Goal: Task Accomplishment & Management: Use online tool/utility

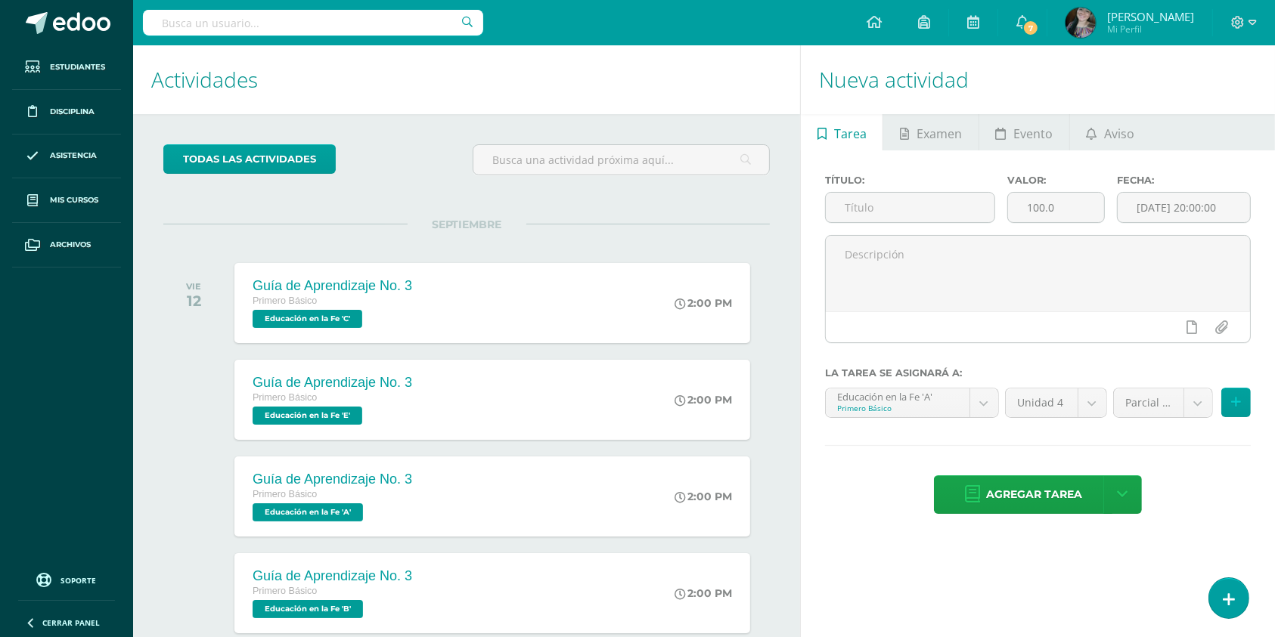
click at [345, 22] on input "text" at bounding box center [313, 23] width 340 height 26
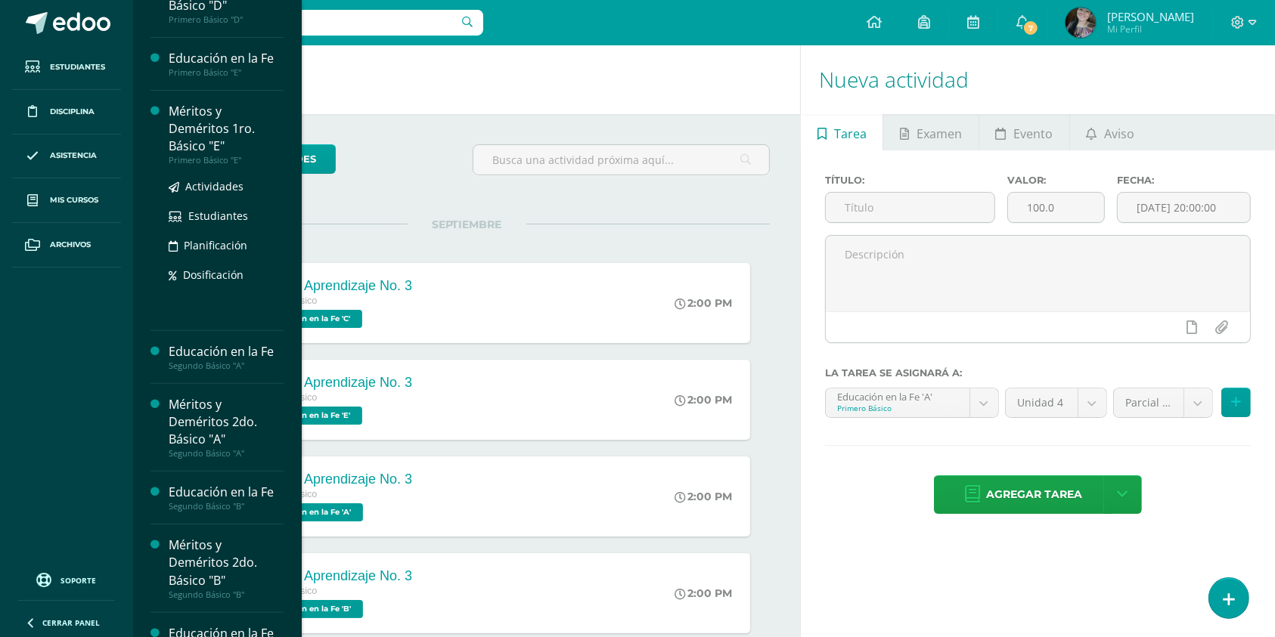
scroll to position [486, 0]
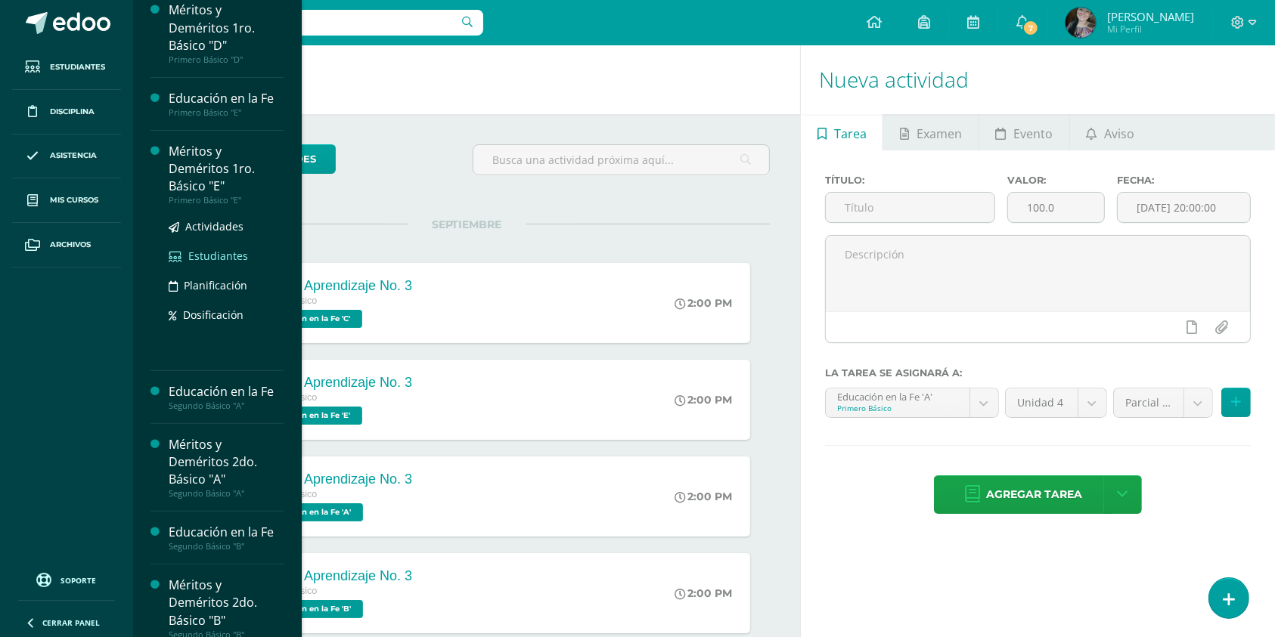
click at [209, 249] on span "Estudiantes" at bounding box center [218, 256] width 60 height 14
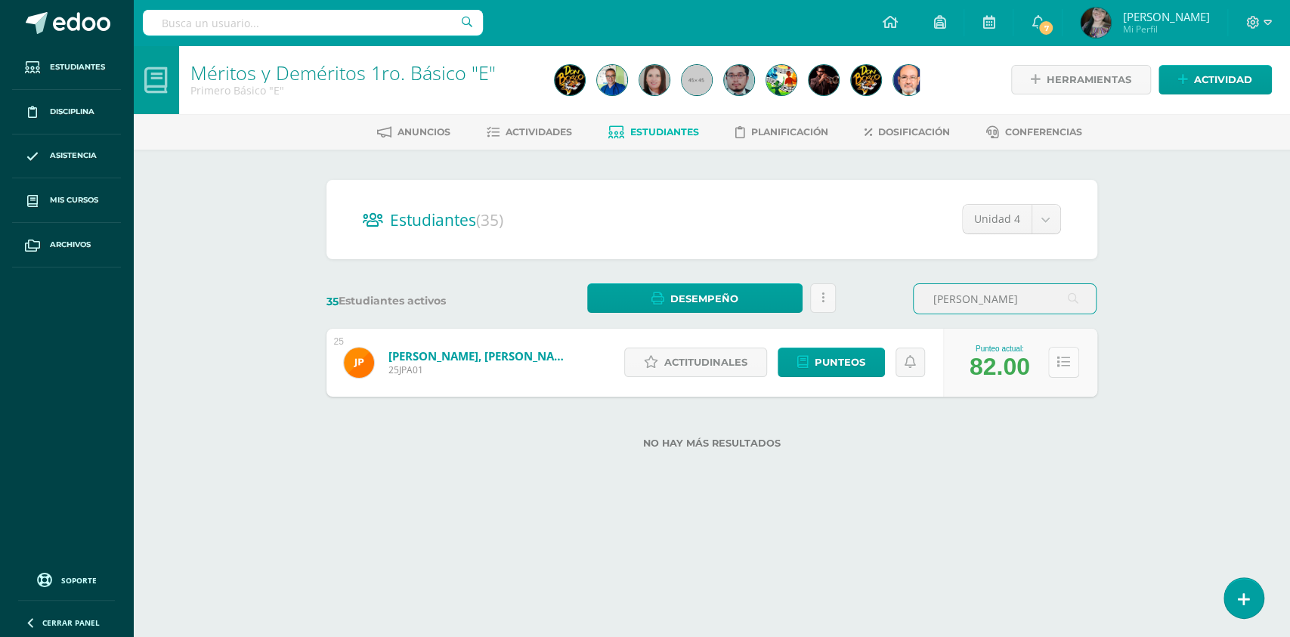
type input "Joaquin"
click at [1063, 367] on icon at bounding box center [1064, 362] width 13 height 13
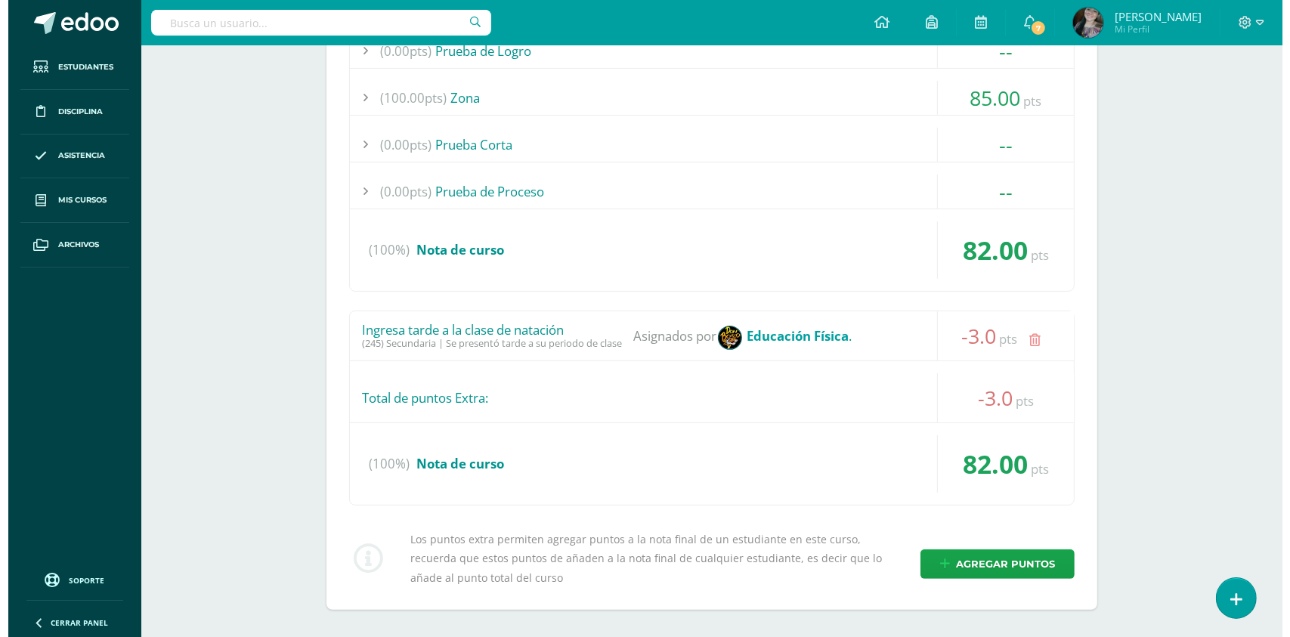
scroll to position [452, 0]
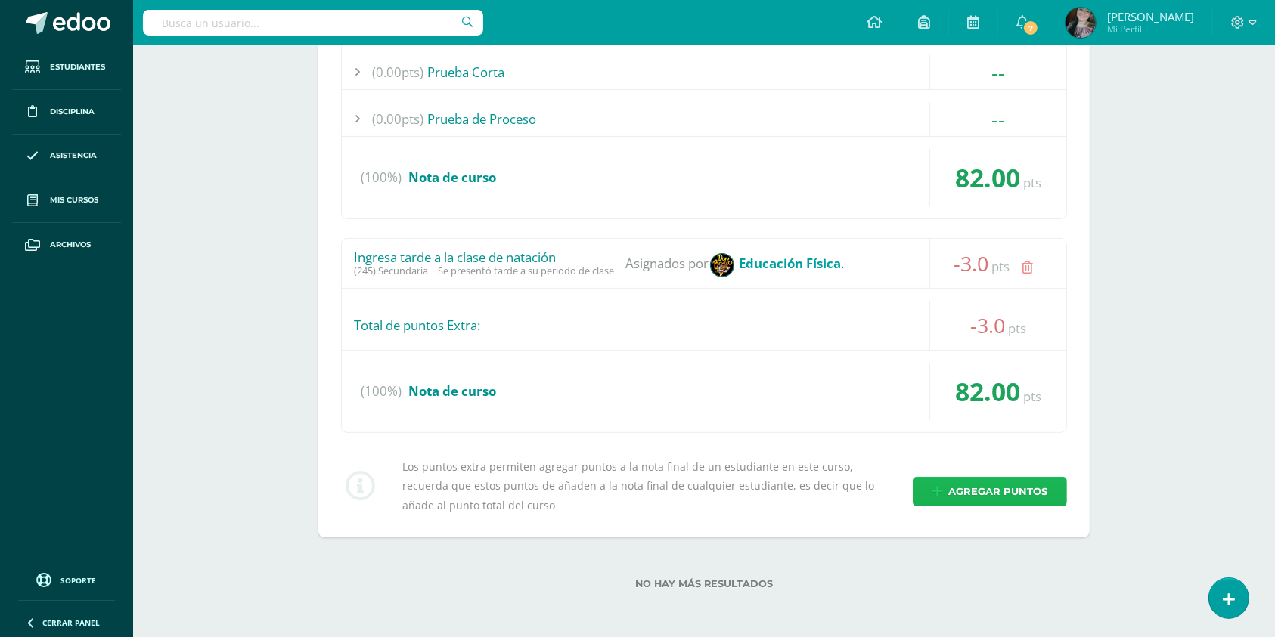
click at [974, 482] on span "Agregar puntos" at bounding box center [997, 492] width 99 height 28
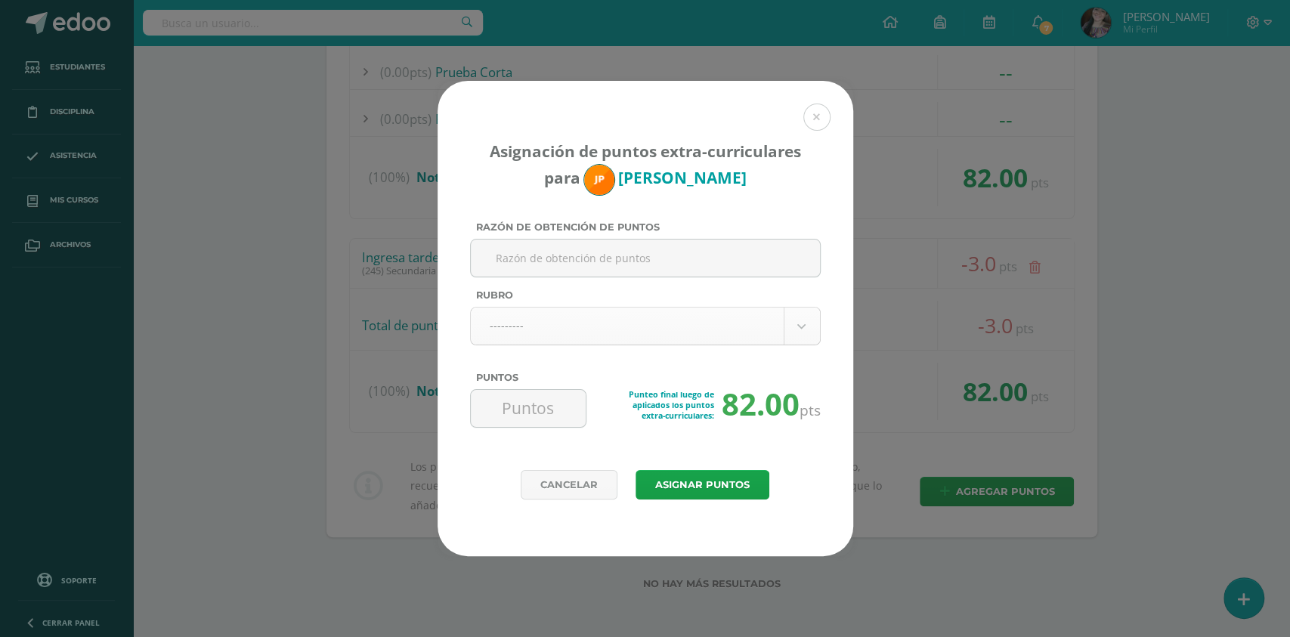
click at [643, 324] on body "Asignación de puntos extra-curriculares para Joaquín Peralta Razón de obtención…" at bounding box center [645, 93] width 1290 height 1090
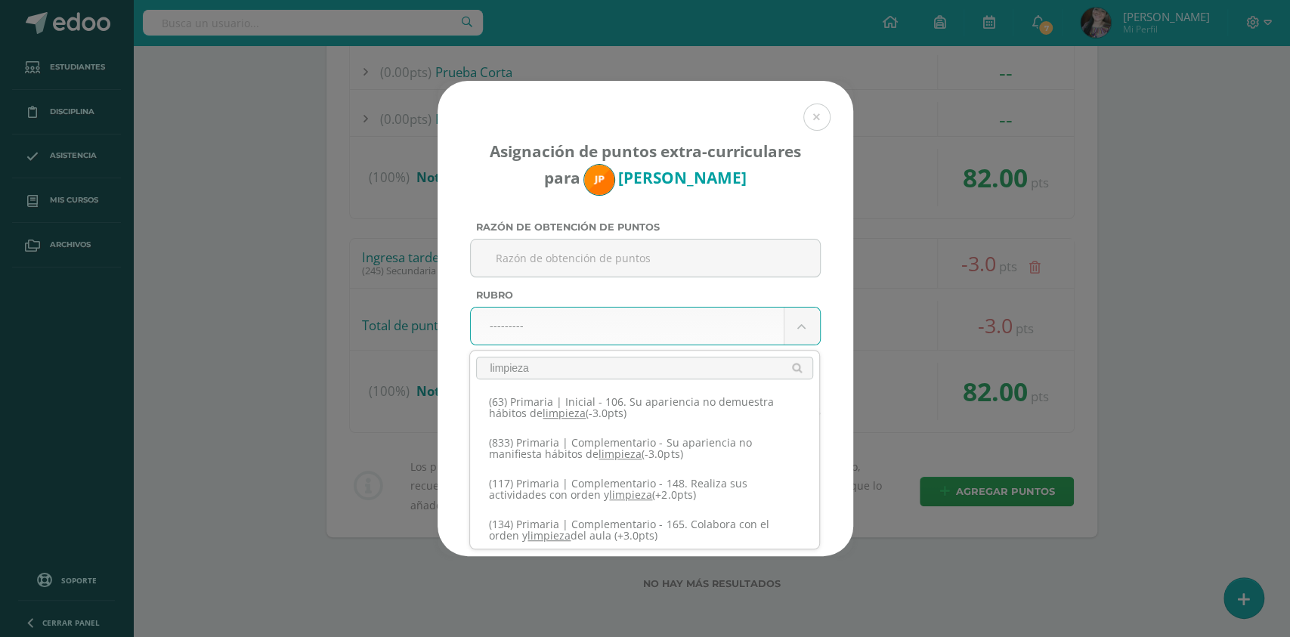
scroll to position [175, 0]
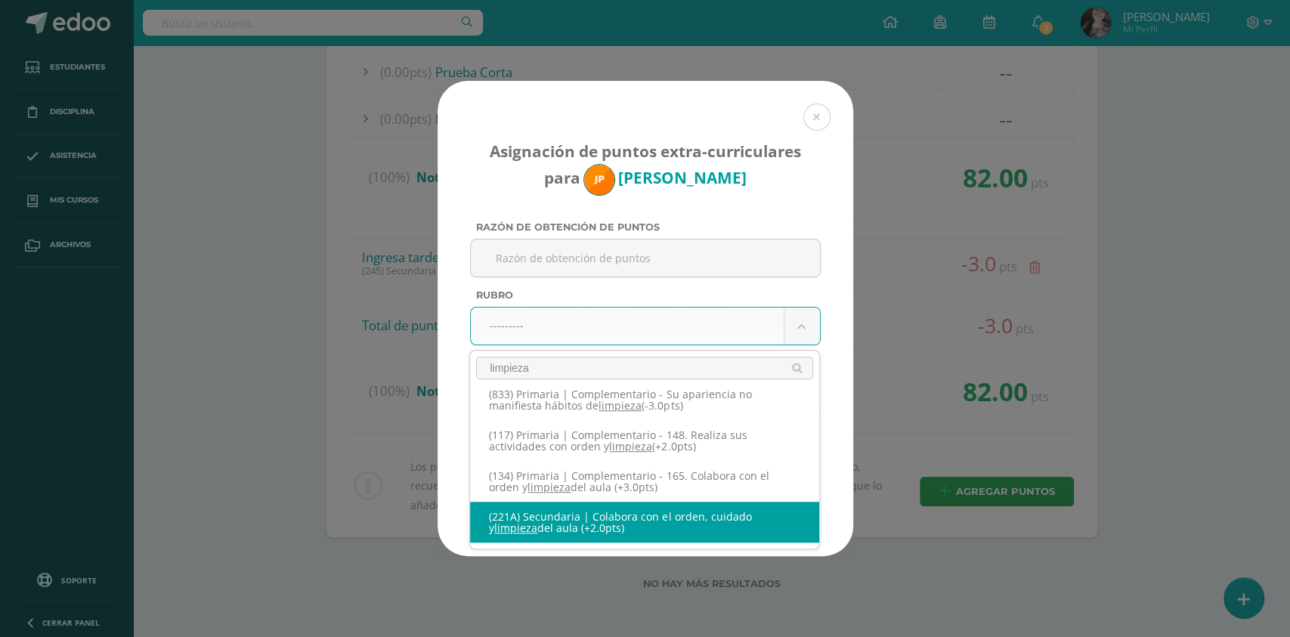
type input "limpieza"
select select "252"
type input "2"
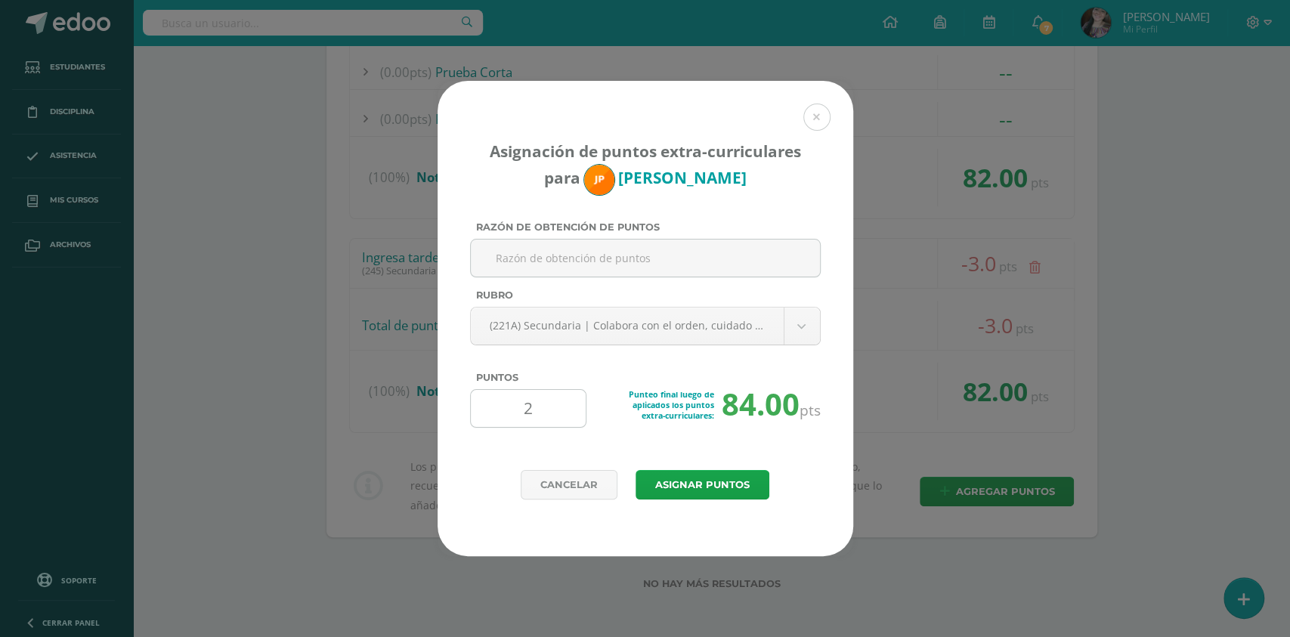
click at [559, 417] on input "2" at bounding box center [529, 408] width 104 height 37
type input "1"
click at [675, 475] on button "Asignar puntos" at bounding box center [703, 484] width 134 height 29
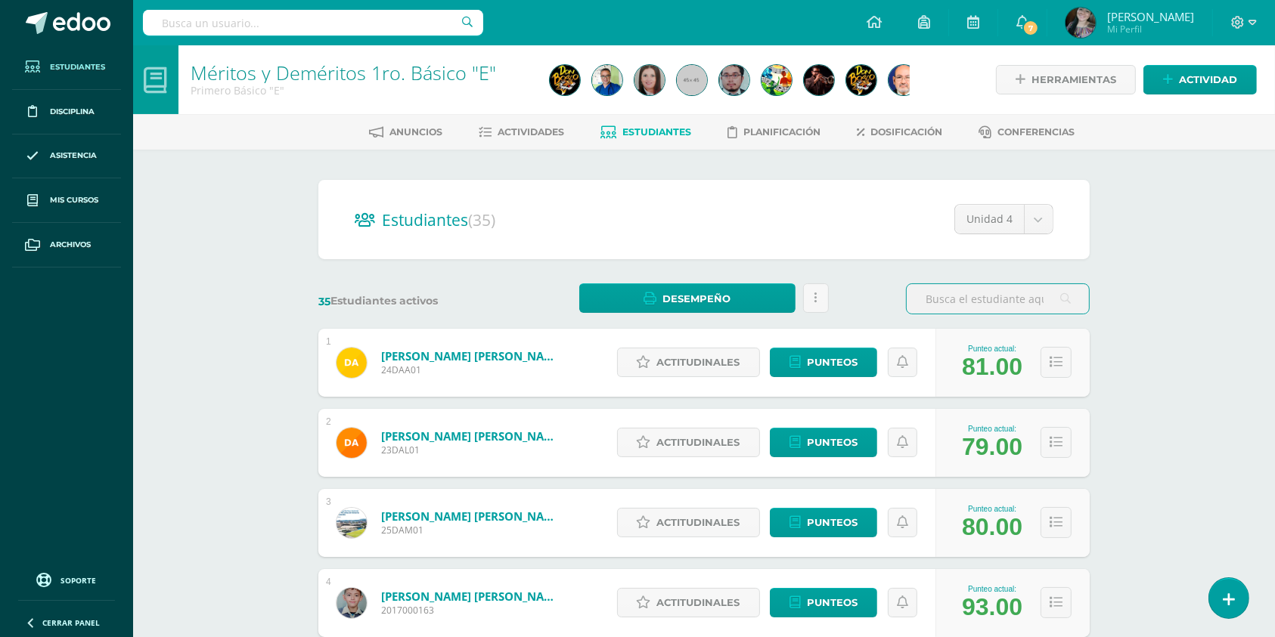
click at [76, 63] on span "Estudiantes" at bounding box center [77, 67] width 55 height 12
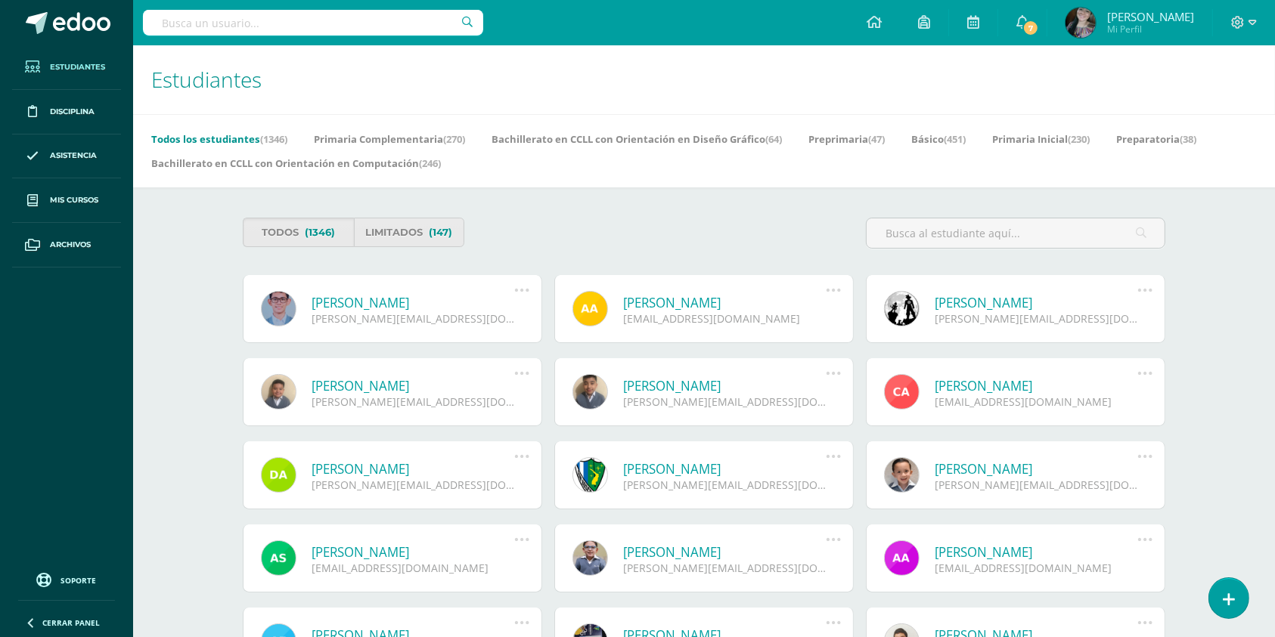
click at [300, 27] on input "text" at bounding box center [313, 23] width 340 height 26
paste input "[PERSON_NAME]"
type input "[PERSON_NAME]"
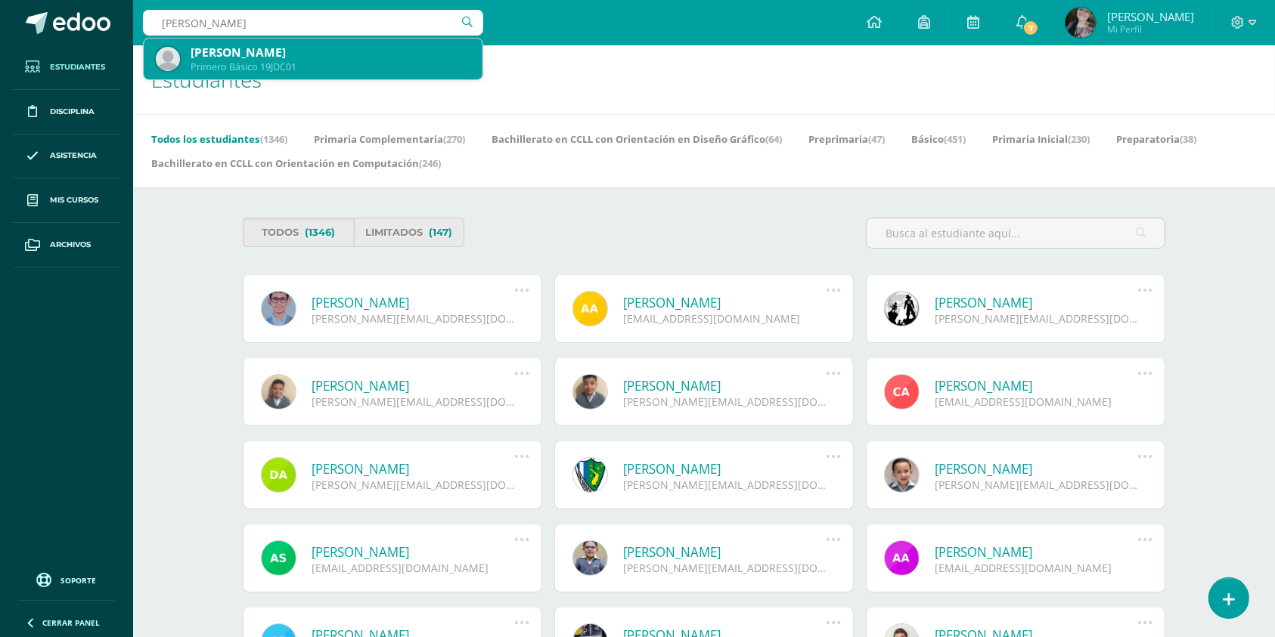
click at [246, 47] on div "[PERSON_NAME]" at bounding box center [330, 53] width 280 height 16
